Goal: Information Seeking & Learning: Learn about a topic

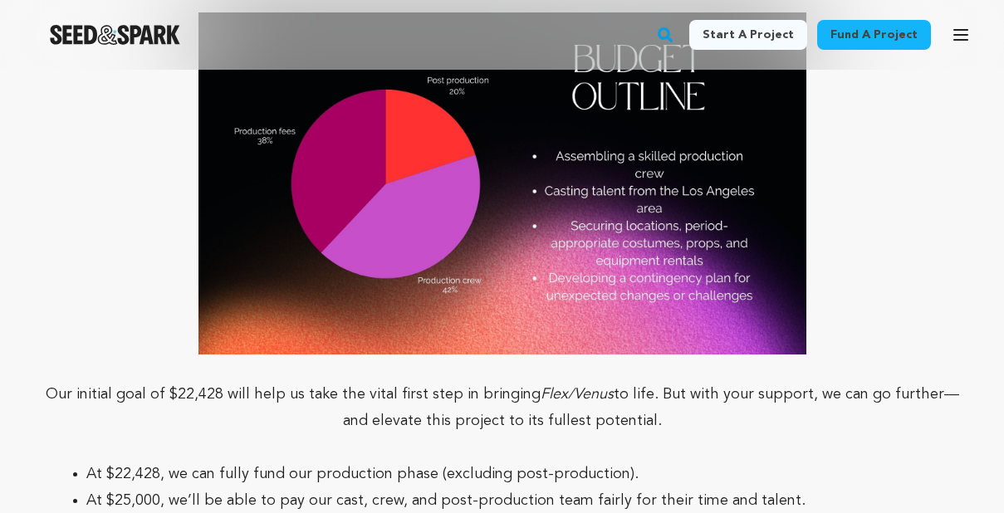
scroll to position [5879, 0]
drag, startPoint x: 217, startPoint y: 320, endPoint x: 174, endPoint y: 315, distance: 42.6
click at [174, 380] on p "Our initial goal of $22,428 will help us take the vital first step in bringing …" at bounding box center [502, 406] width 924 height 53
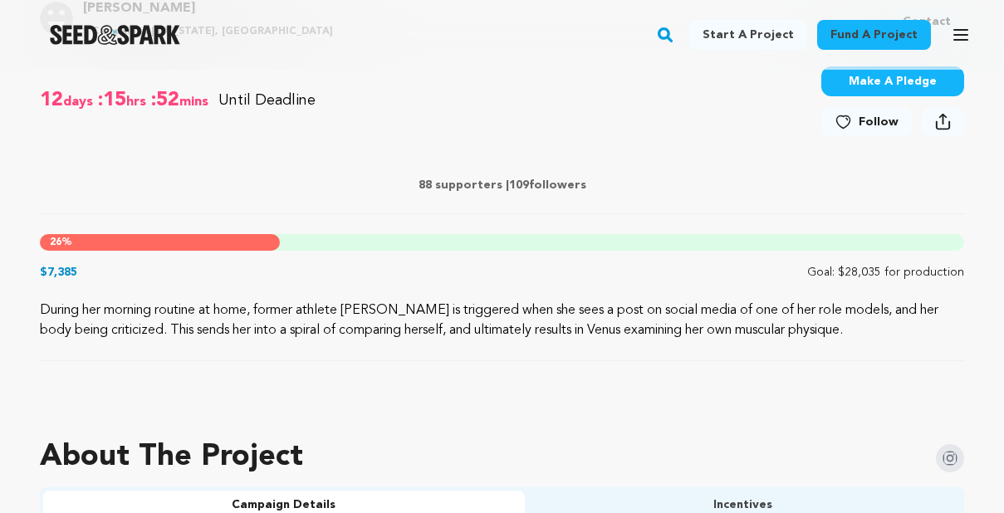
scroll to position [667, 0]
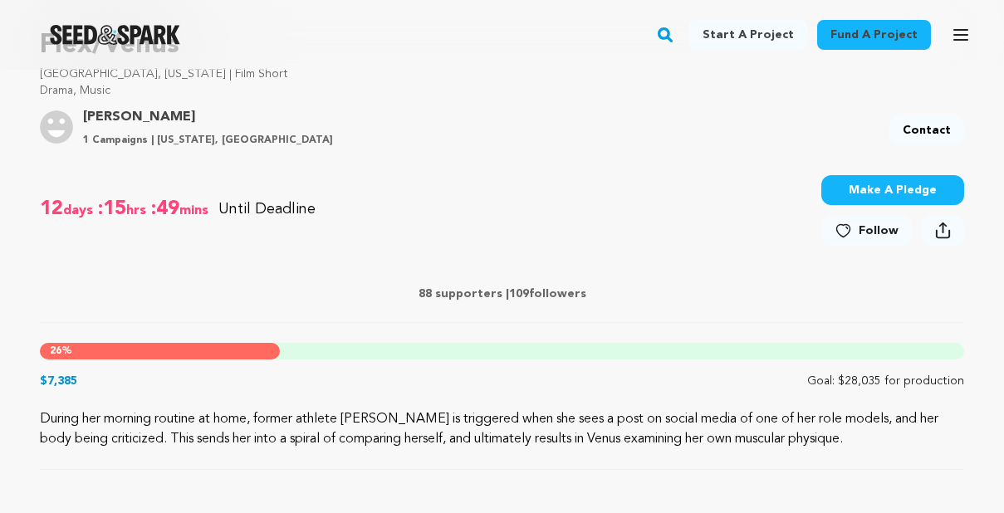
scroll to position [605, 0]
